Goal: Information Seeking & Learning: Learn about a topic

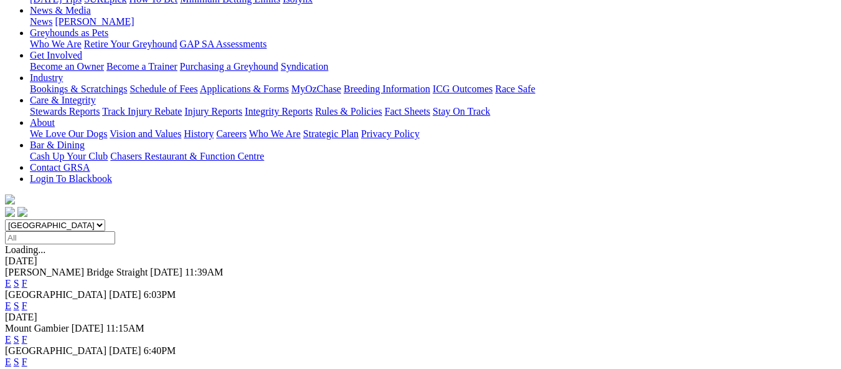
scroll to position [249, 0]
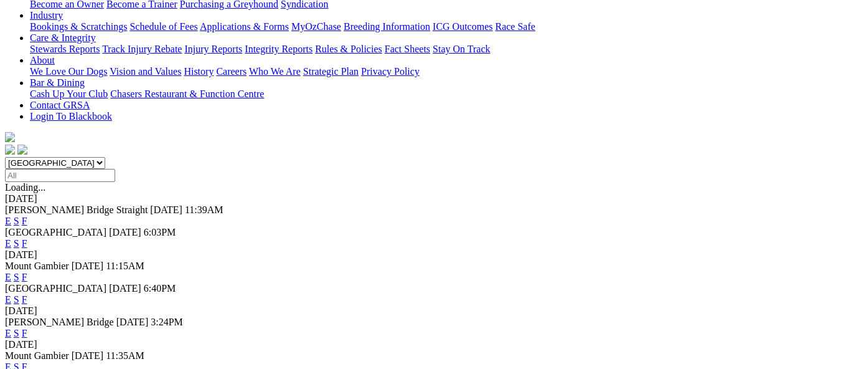
click at [27, 328] on link "F" at bounding box center [25, 333] width 6 height 11
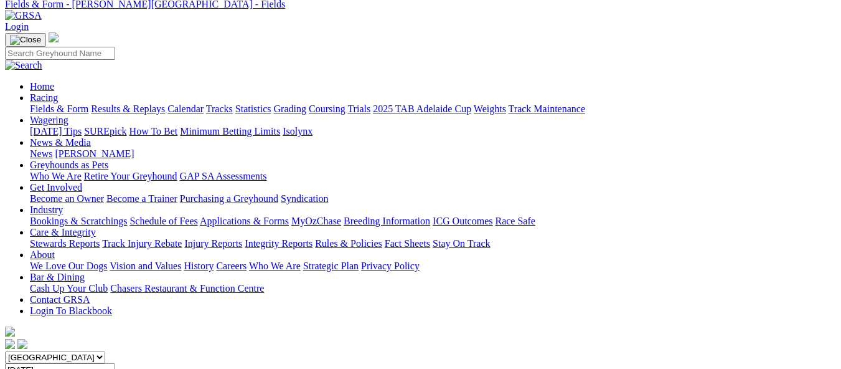
scroll to position [62, 0]
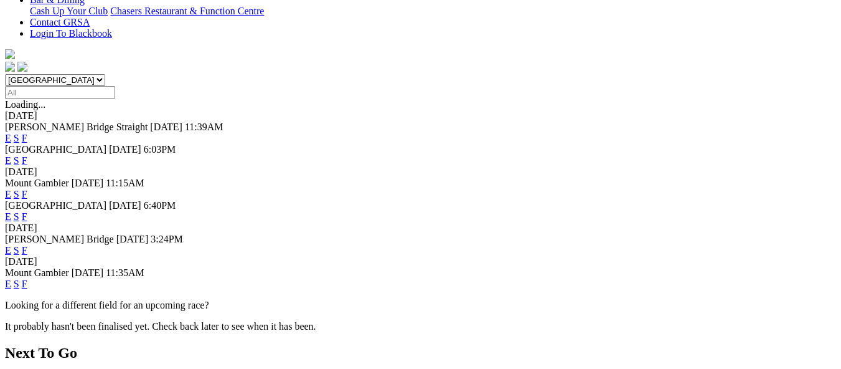
scroll to position [249, 0]
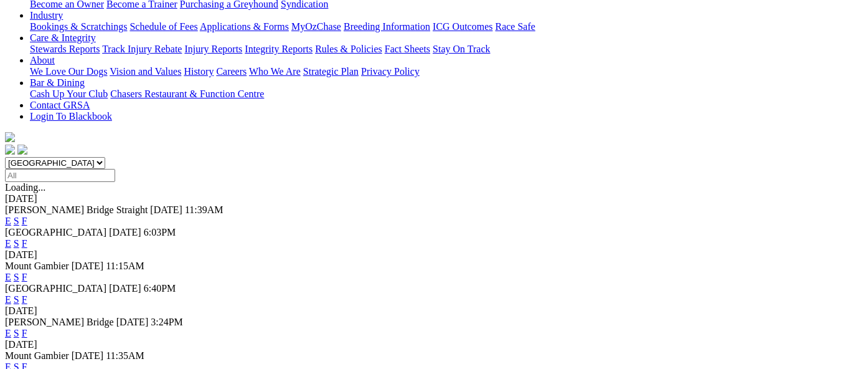
click at [27, 294] on link "F" at bounding box center [25, 299] width 6 height 11
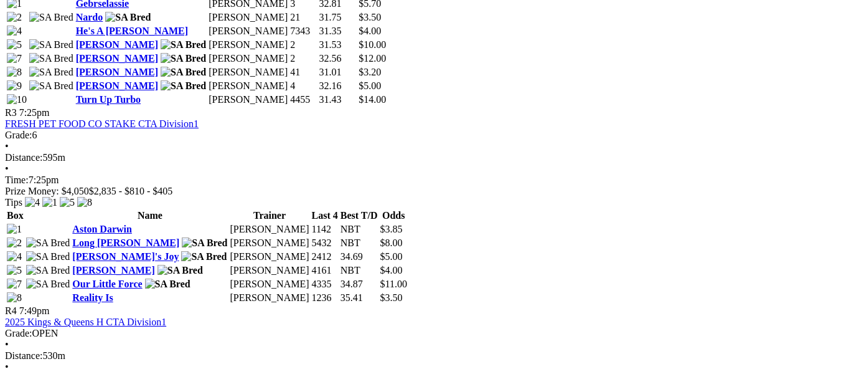
scroll to position [996, 0]
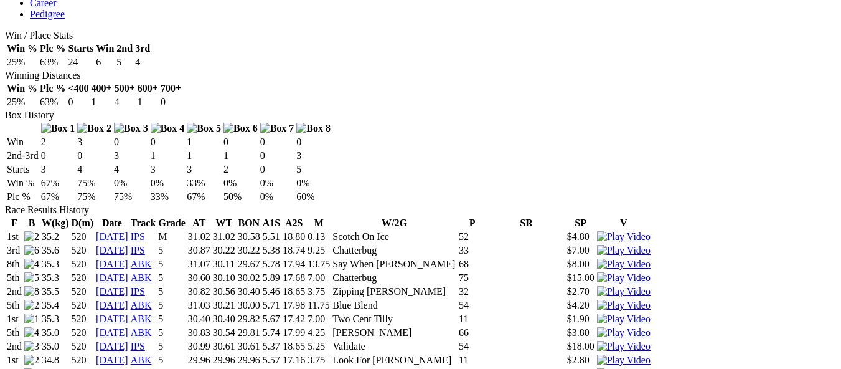
scroll to position [685, 0]
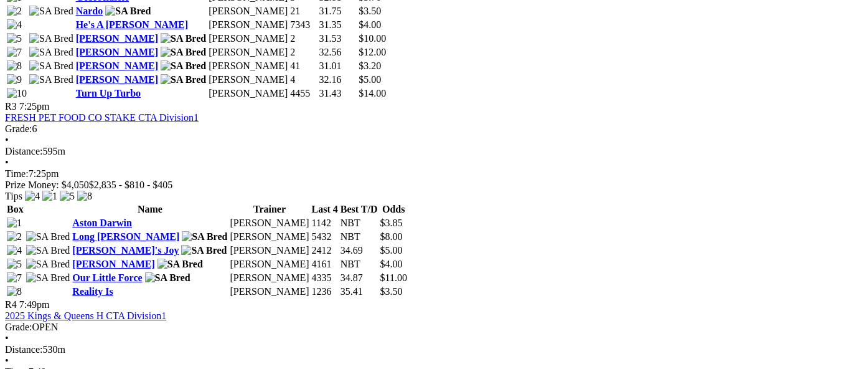
scroll to position [996, 0]
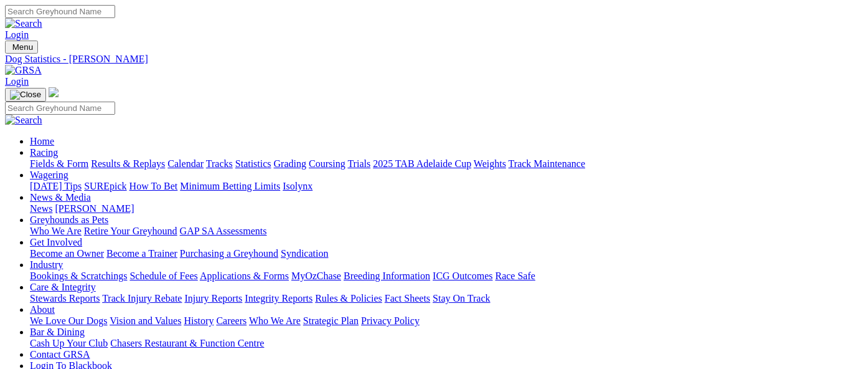
scroll to position [311, 0]
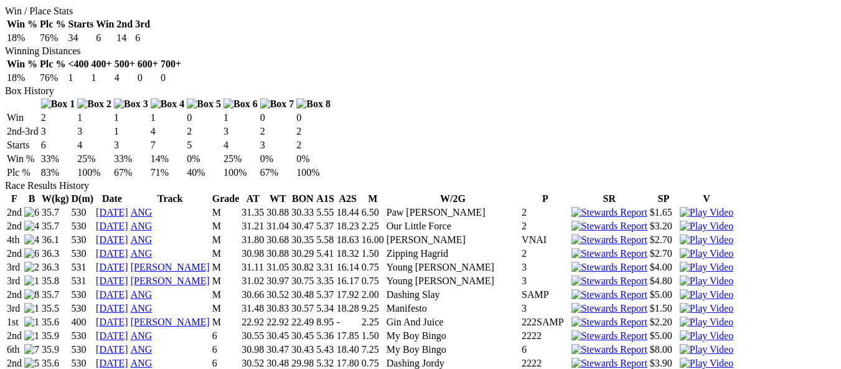
scroll to position [996, 0]
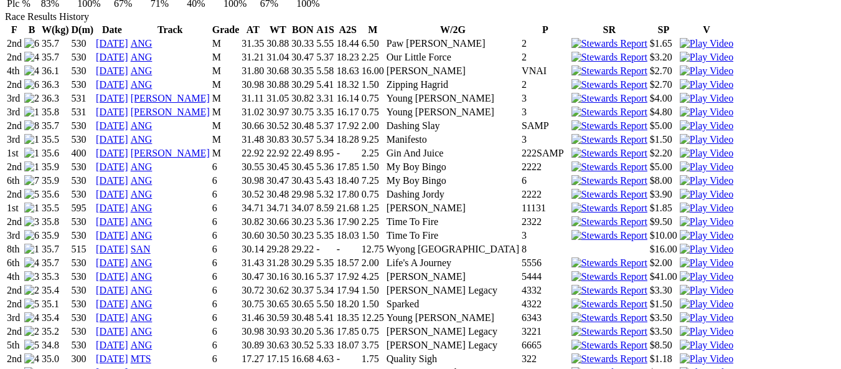
scroll to position [872, 0]
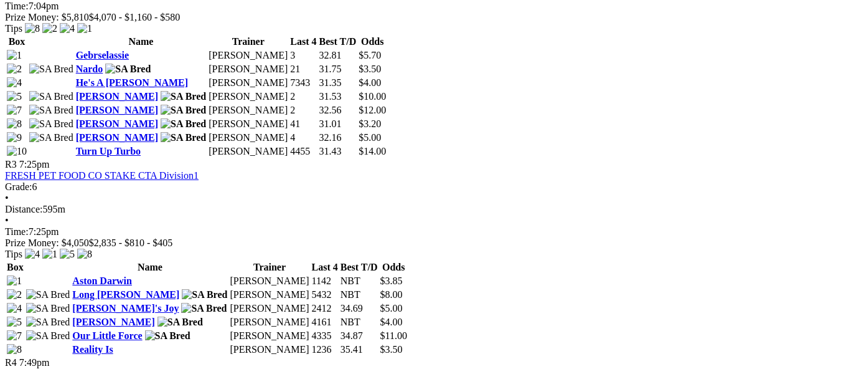
scroll to position [996, 0]
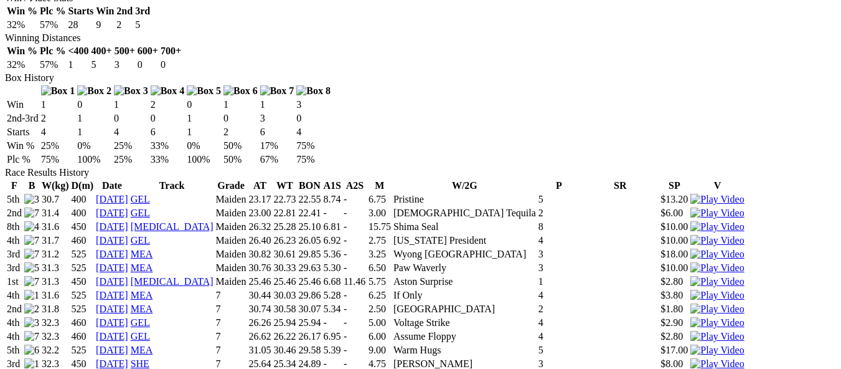
scroll to position [747, 0]
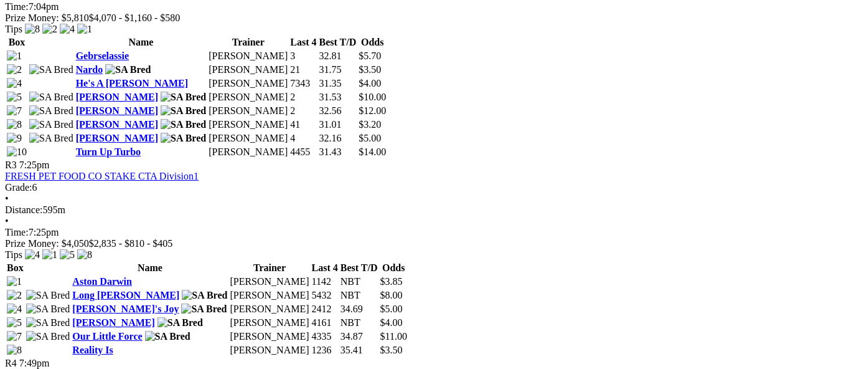
scroll to position [1058, 0]
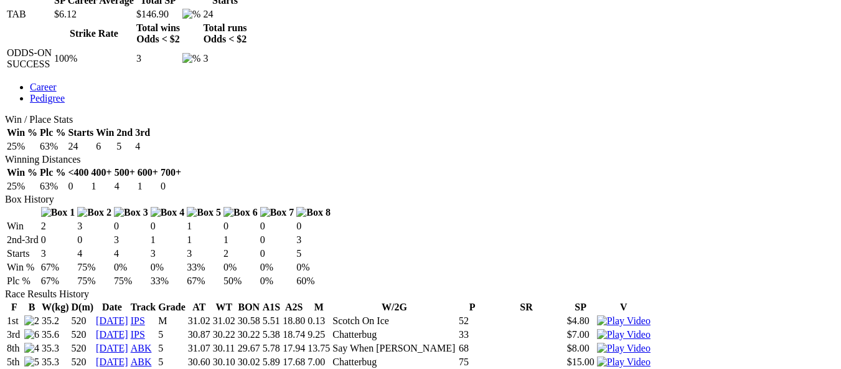
scroll to position [685, 0]
